Goal: Information Seeking & Learning: Learn about a topic

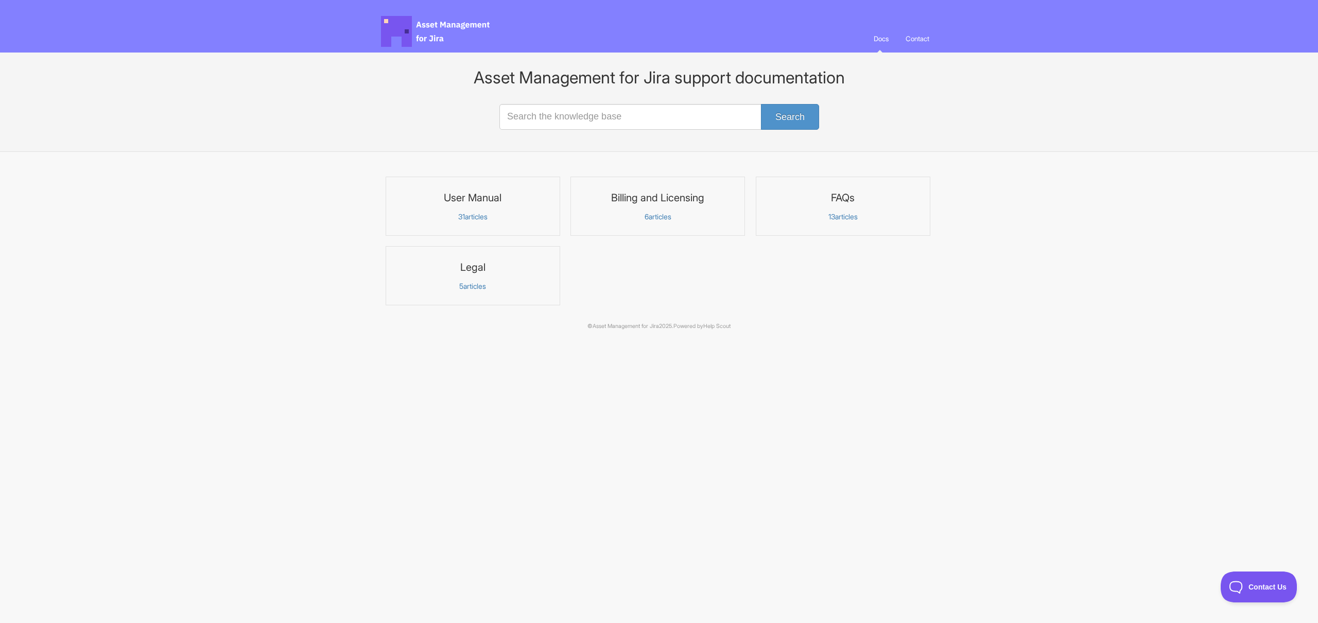
click at [876, 207] on link "FAQs 13 articles" at bounding box center [843, 206] width 175 height 59
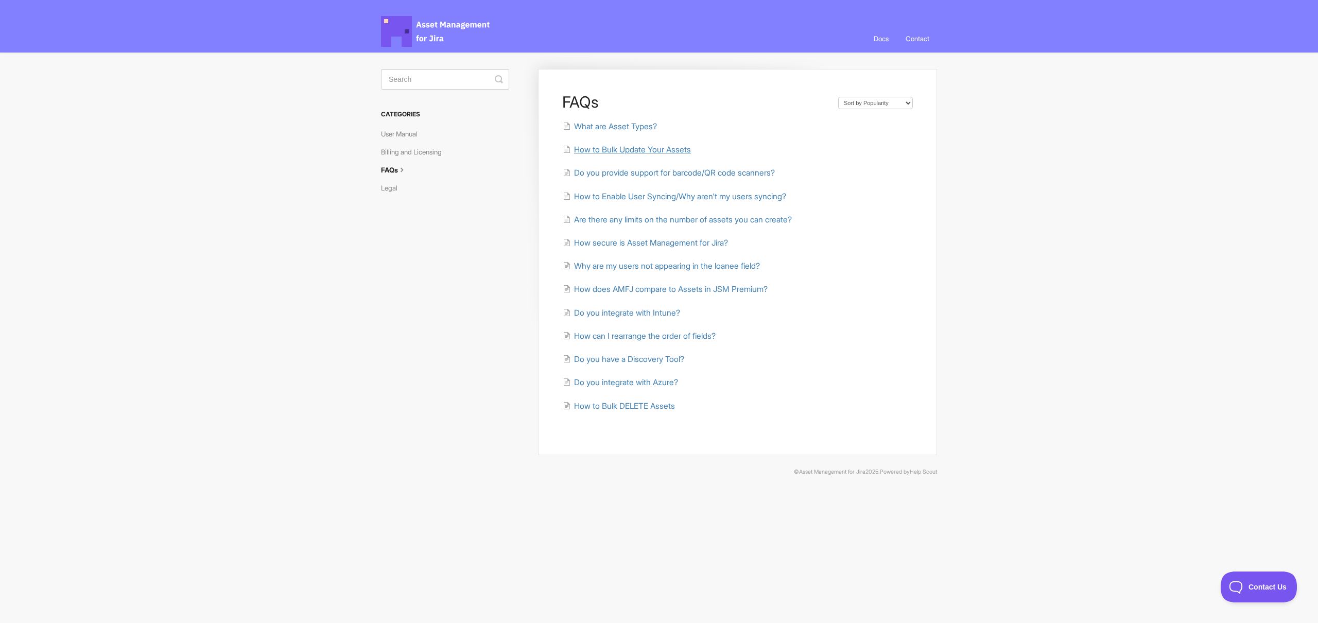
click at [676, 152] on span "How to Bulk Update Your Assets" at bounding box center [632, 150] width 117 height 10
click at [593, 310] on span "Do you integrate with Intune?" at bounding box center [627, 313] width 106 height 10
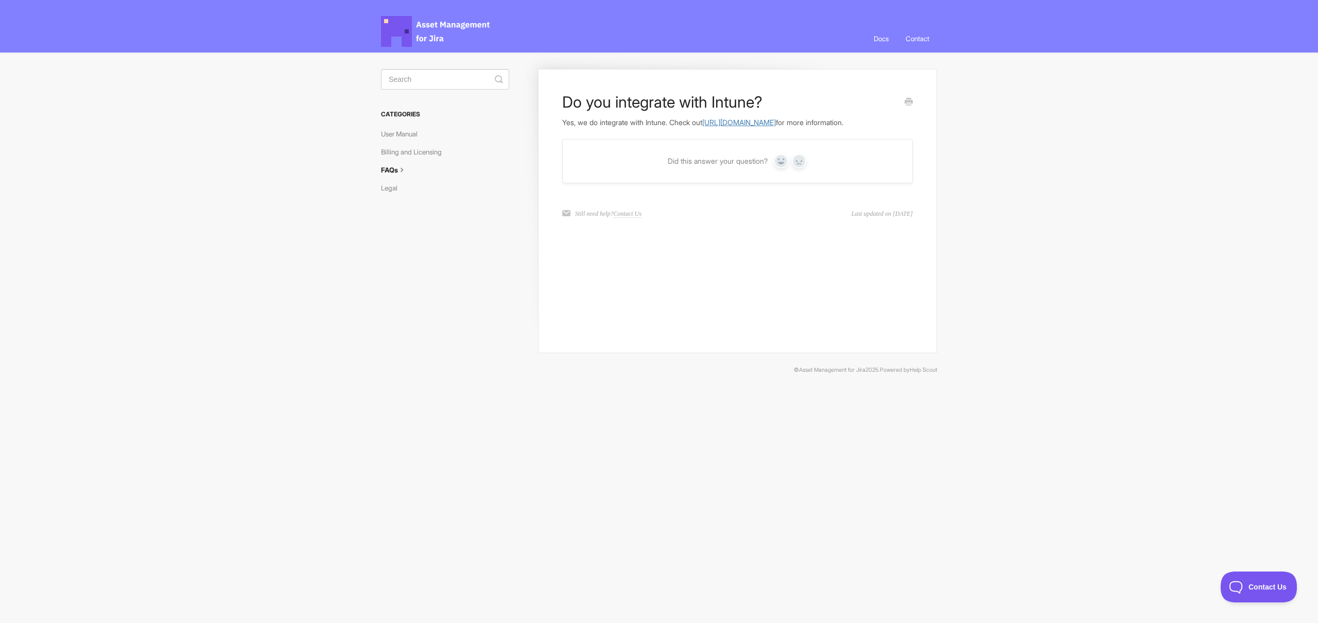
click at [702, 127] on link "https://docs.assetmanagementforjira.com/article/60-how-to-sync-devices-and-user…" at bounding box center [739, 122] width 74 height 9
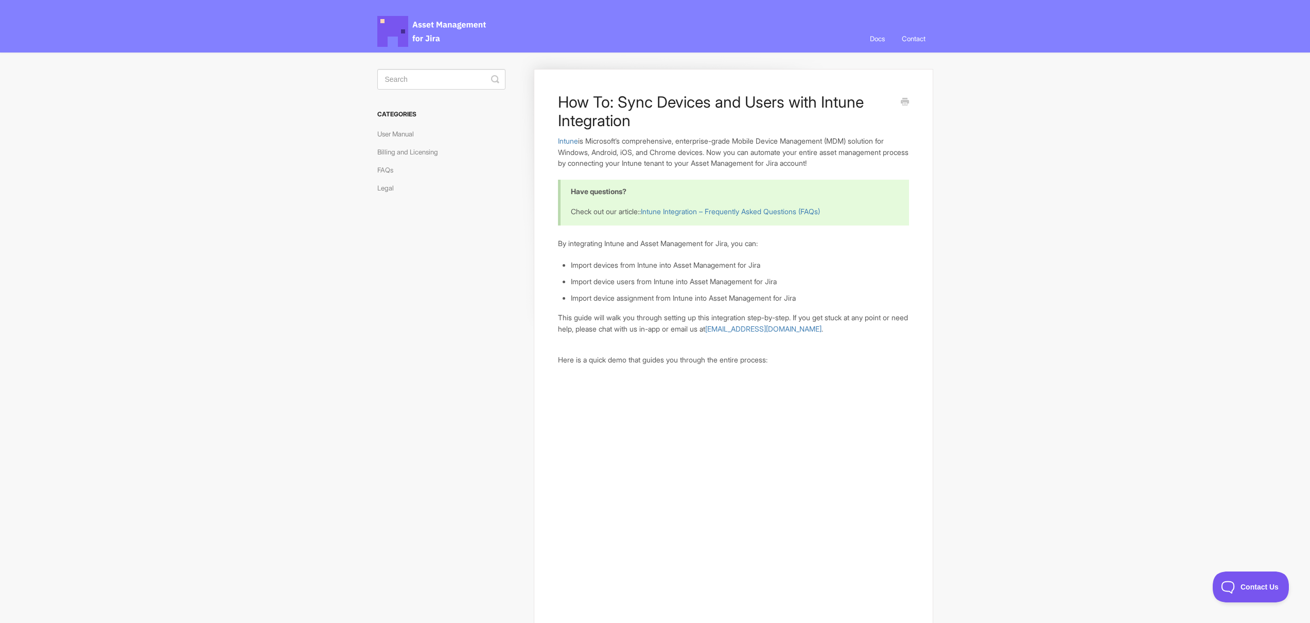
scroll to position [13, 0]
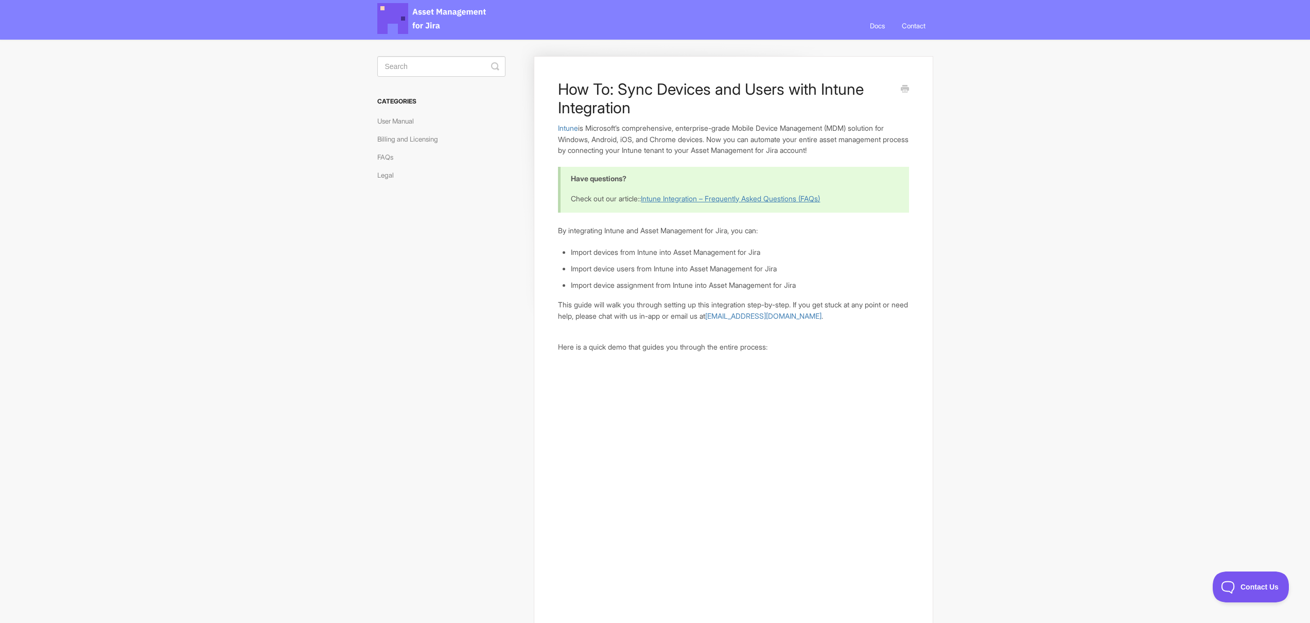
click at [713, 194] on link "Intune Integration – Frequently Asked Questions (FAQs)" at bounding box center [730, 198] width 179 height 9
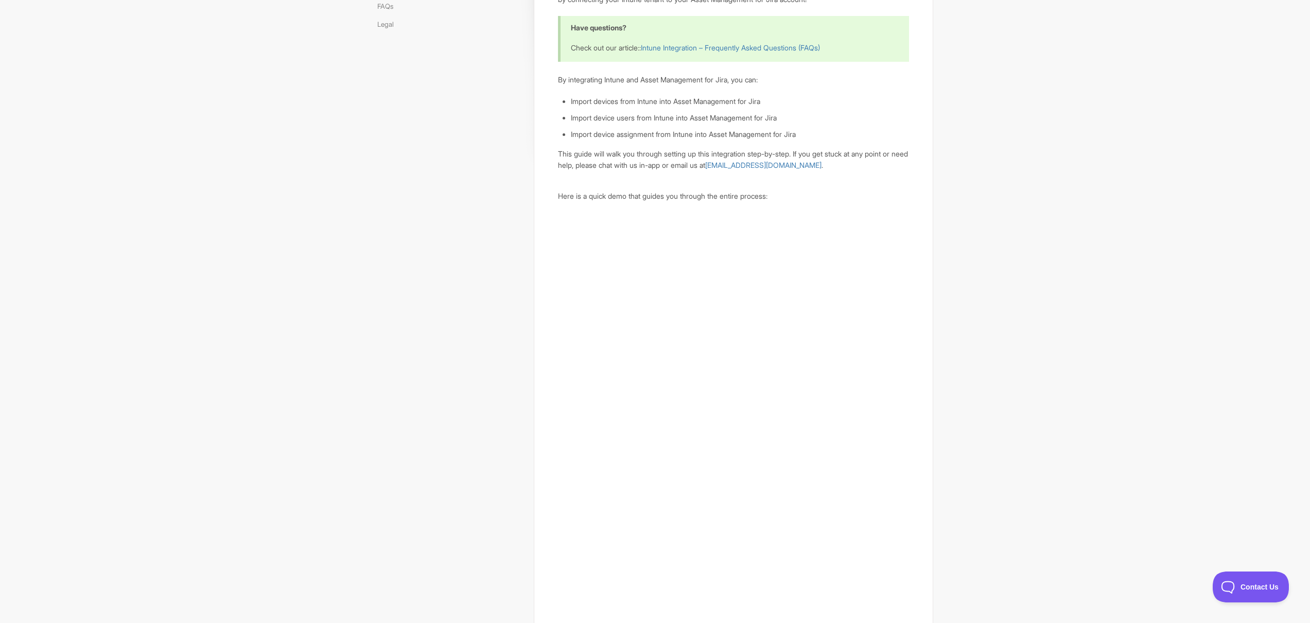
scroll to position [203, 0]
